Goal: Task Accomplishment & Management: Complete application form

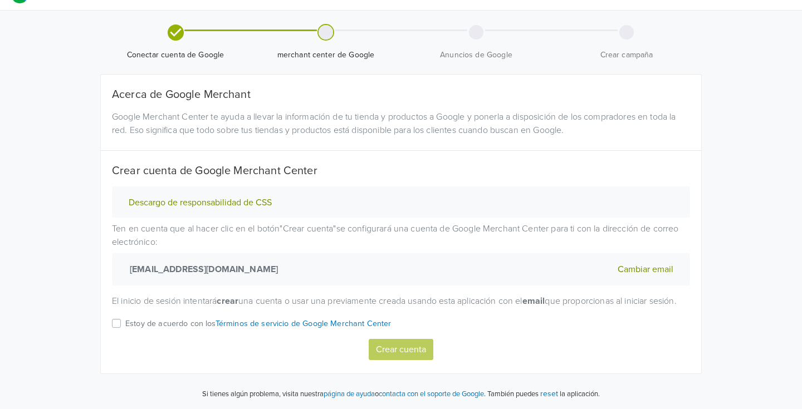
scroll to position [38, 0]
click at [111, 321] on div "Descargo de responsabilidad de CSS Ten en cuenta que al hacer clic en el botón …" at bounding box center [401, 274] width 595 height 174
click at [125, 321] on label "Estoy de acuerdo con los Términos de servicio de Google Merchant Center" at bounding box center [258, 328] width 266 height 22
click at [0, 0] on input "Estoy de acuerdo con los Términos de servicio de Google Merchant Center" at bounding box center [0, 0] width 0 height 0
click at [389, 342] on button "Crear cuenta" at bounding box center [401, 349] width 65 height 21
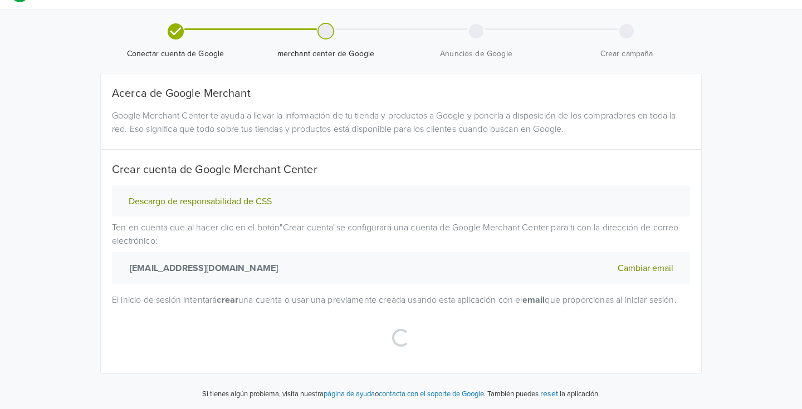
select select "cl"
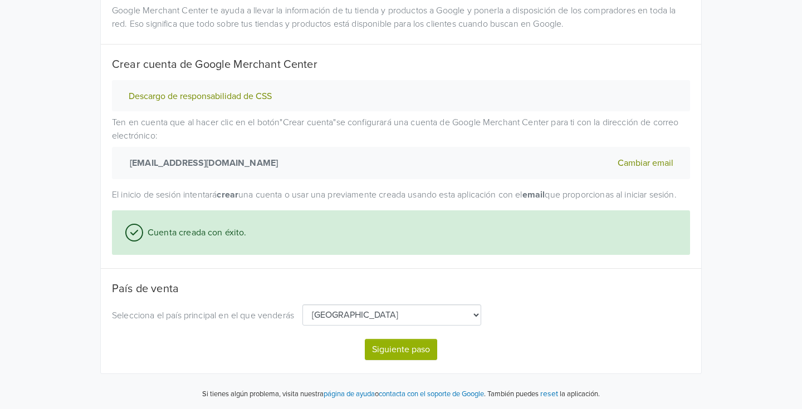
scroll to position [145, 0]
click at [395, 349] on button "Siguiente paso" at bounding box center [401, 349] width 72 height 21
select select "cl"
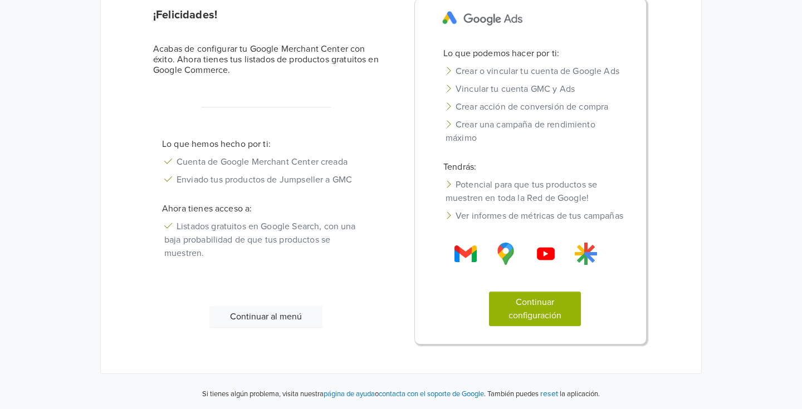
scroll to position [94, 0]
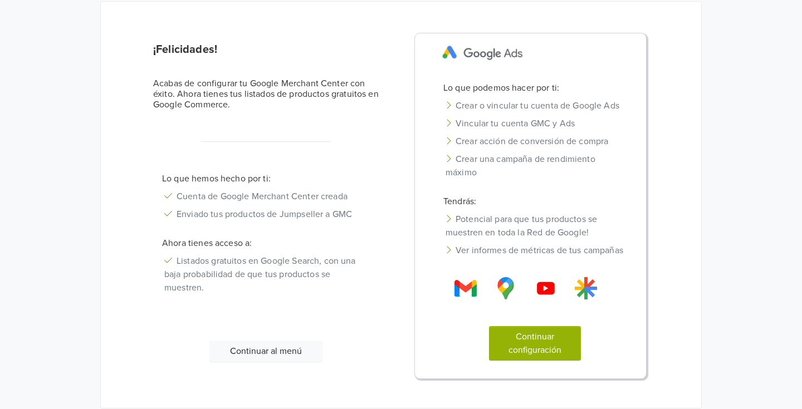
click at [527, 357] on button "Continuar configuración" at bounding box center [535, 343] width 92 height 35
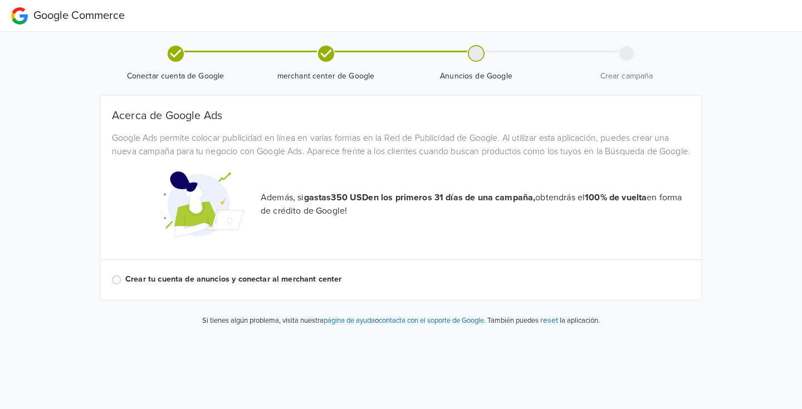
scroll to position [0, 0]
click at [125, 286] on label "Crear tu cuenta de anuncios y conectar al merchant center" at bounding box center [407, 279] width 565 height 12
click at [0, 0] on input "Crear tu cuenta de anuncios y conectar al merchant center" at bounding box center [0, 0] width 0 height 0
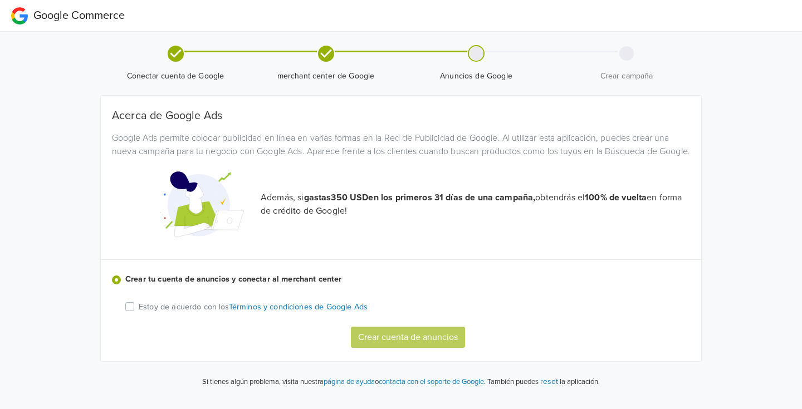
click at [139, 313] on label "Estoy de acuerdo con los Términos y condiciones de Google Ads" at bounding box center [253, 306] width 229 height 13
click at [0, 0] on input "Estoy de acuerdo con los Términos y condiciones de Google Ads" at bounding box center [0, 0] width 0 height 0
click at [426, 348] on button "Crear cuenta de anuncios" at bounding box center [408, 337] width 114 height 21
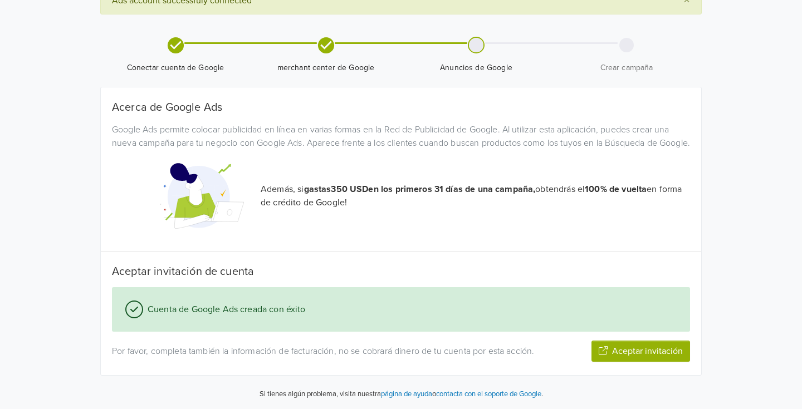
scroll to position [71, 0]
click at [629, 350] on button "Aceptar invitación" at bounding box center [641, 351] width 99 height 21
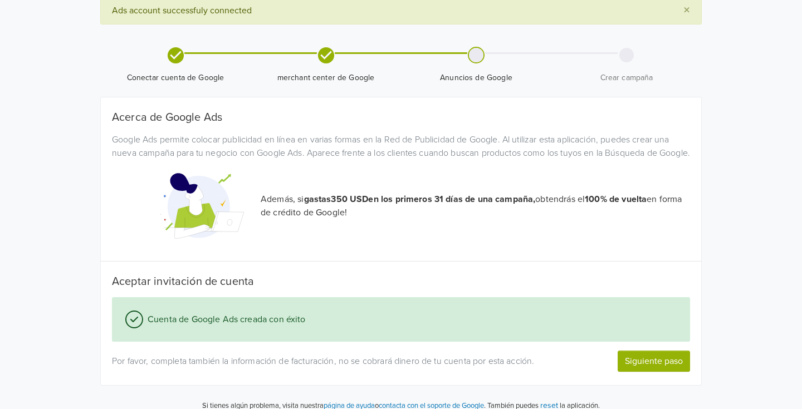
scroll to position [37, 0]
